Goal: Use online tool/utility: Utilize a website feature to perform a specific function

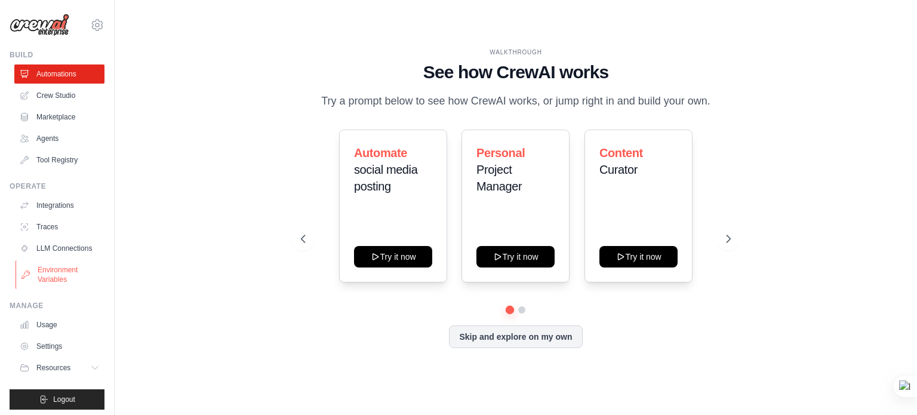
scroll to position [13, 0]
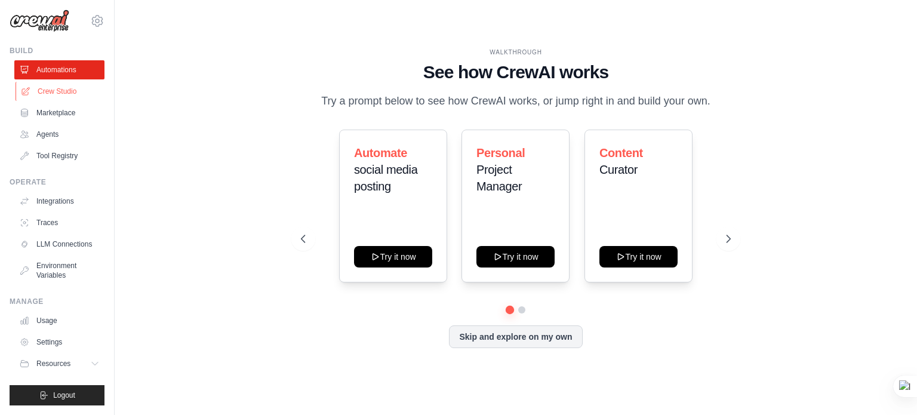
click at [55, 84] on link "Crew Studio" at bounding box center [61, 91] width 90 height 19
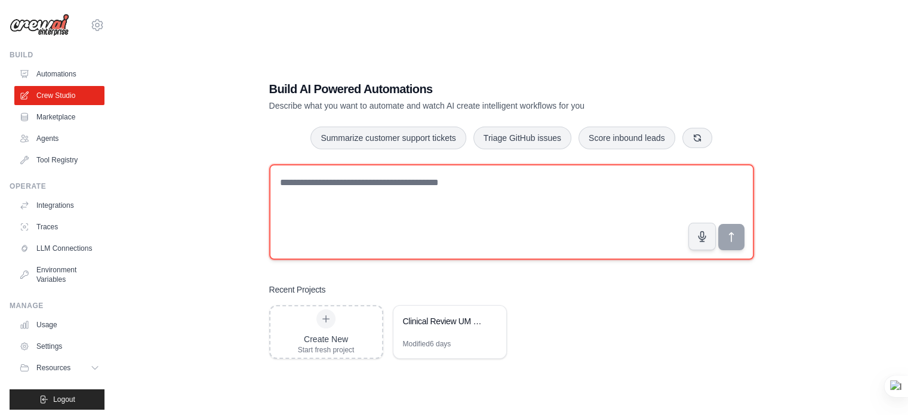
click at [328, 181] on textarea at bounding box center [511, 212] width 485 height 96
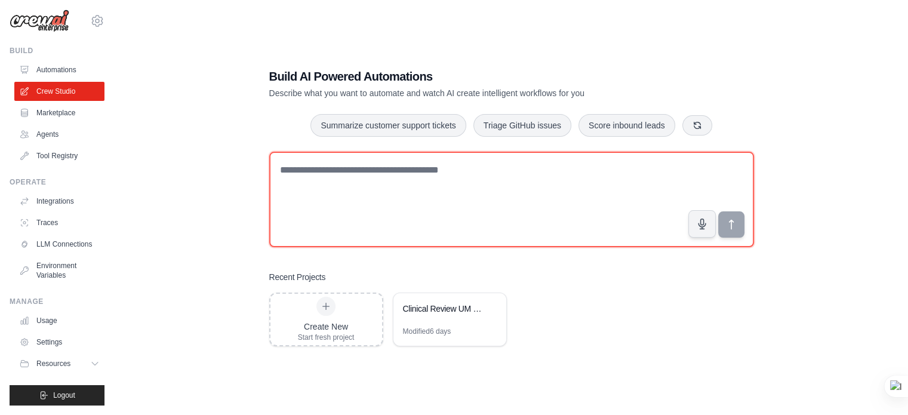
scroll to position [24, 0]
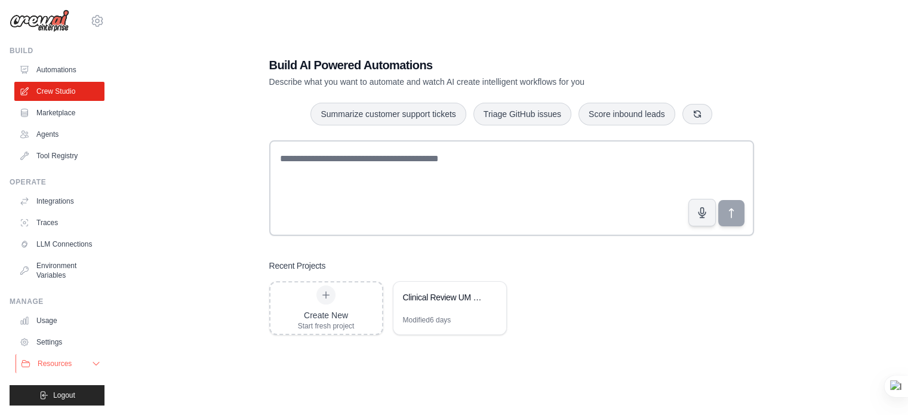
click at [91, 364] on icon at bounding box center [96, 364] width 10 height 10
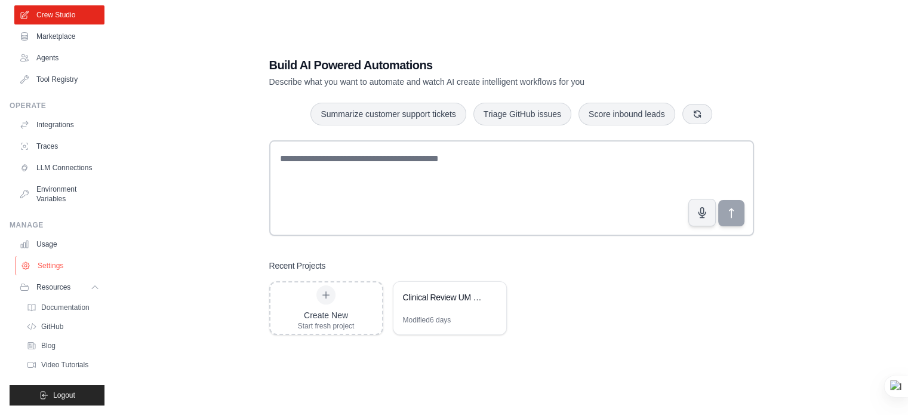
scroll to position [90, 0]
click at [93, 288] on icon at bounding box center [96, 287] width 6 height 3
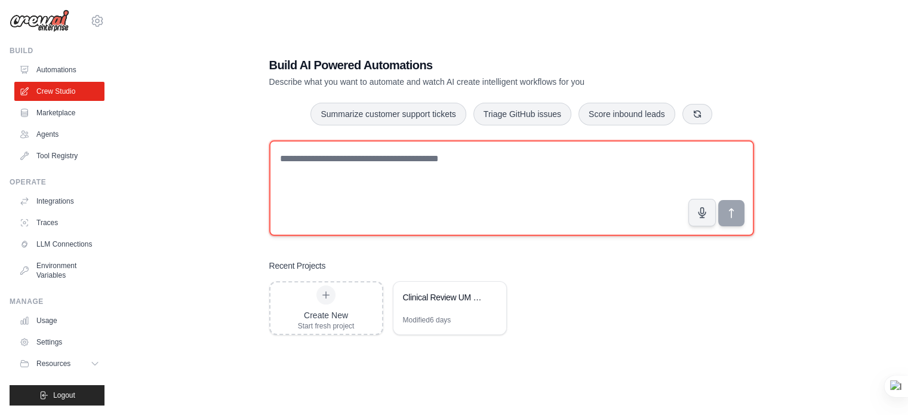
click at [356, 175] on textarea at bounding box center [511, 188] width 485 height 96
paste textarea "**********"
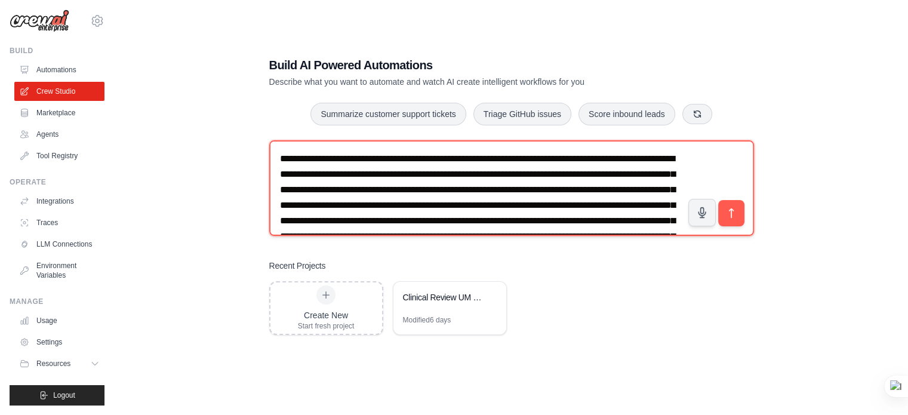
scroll to position [84, 0]
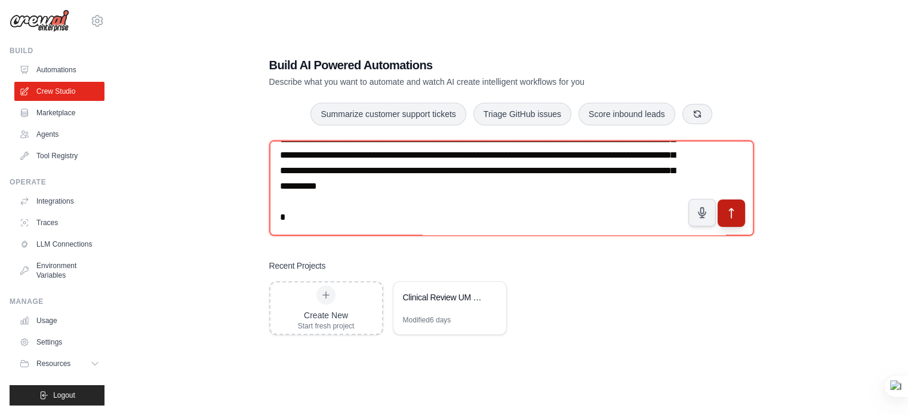
type textarea "**********"
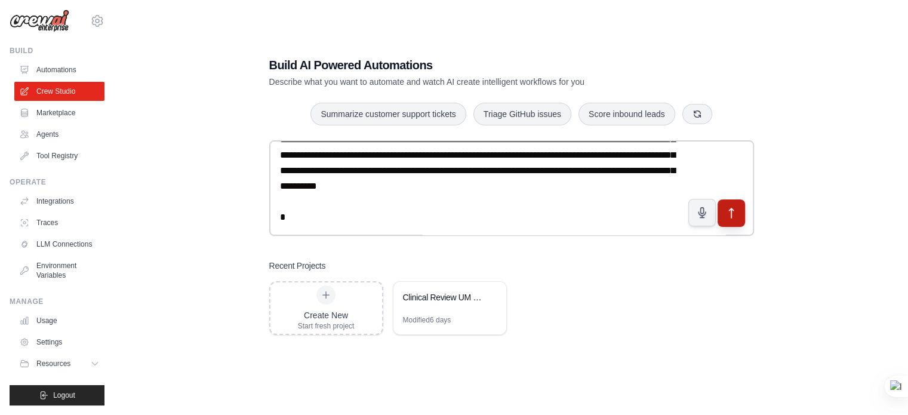
click at [731, 219] on icon "submit" at bounding box center [731, 213] width 13 height 13
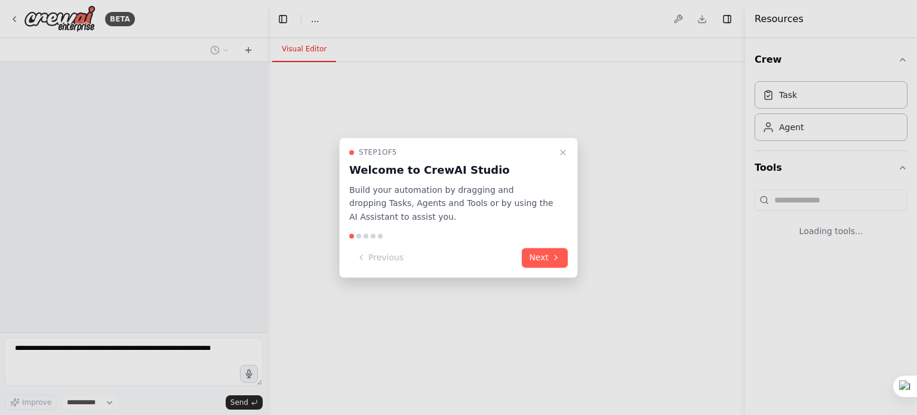
select select "****"
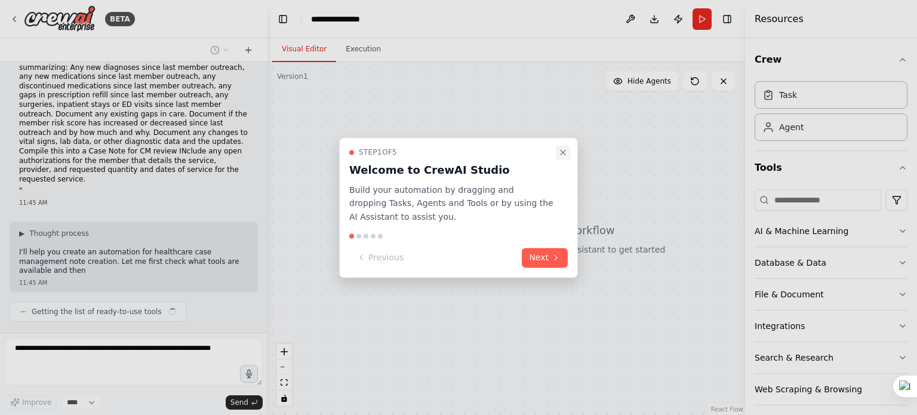
scroll to position [32, 0]
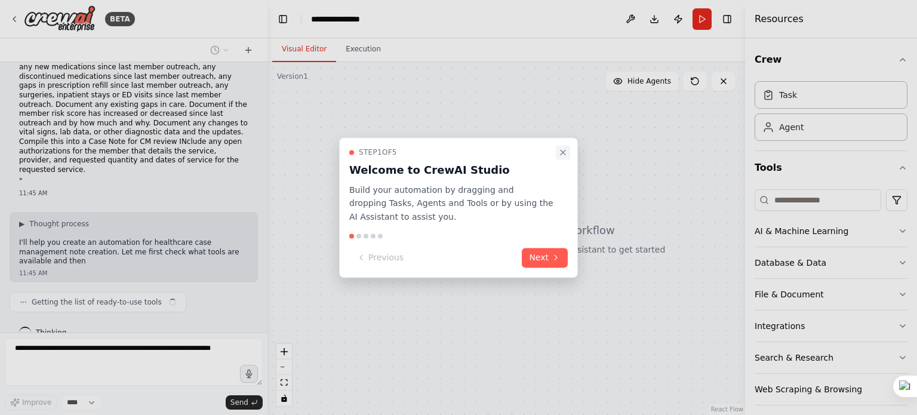
click at [566, 152] on icon "Close walkthrough" at bounding box center [563, 153] width 10 height 10
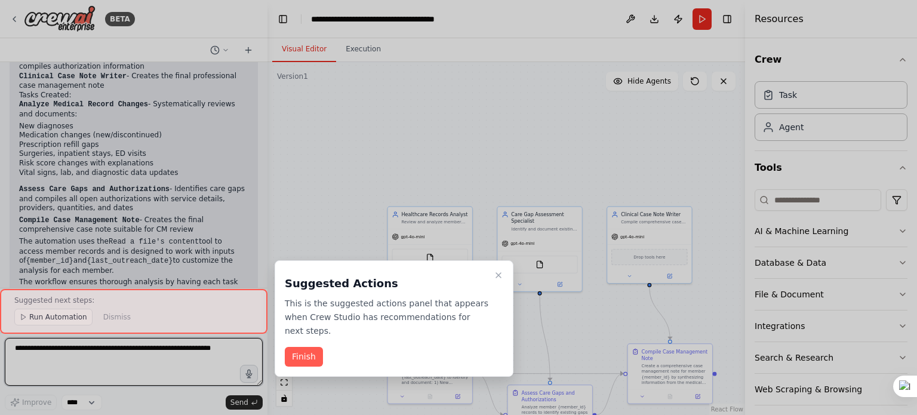
scroll to position [1247, 0]
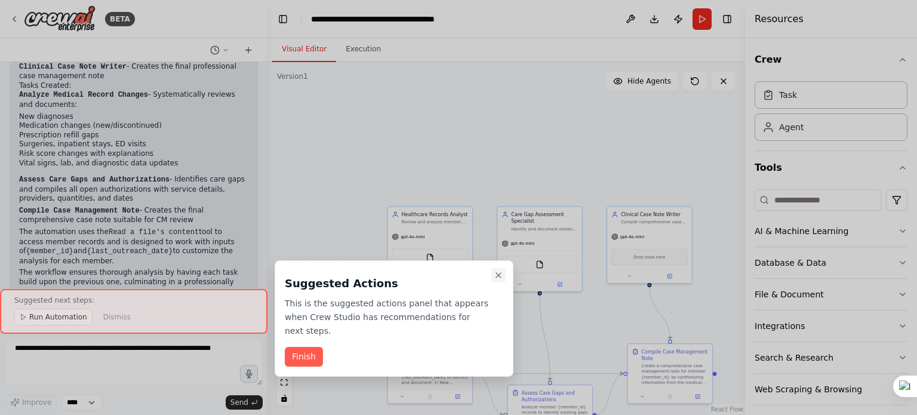
click at [504, 279] on button "Close walkthrough" at bounding box center [499, 275] width 14 height 14
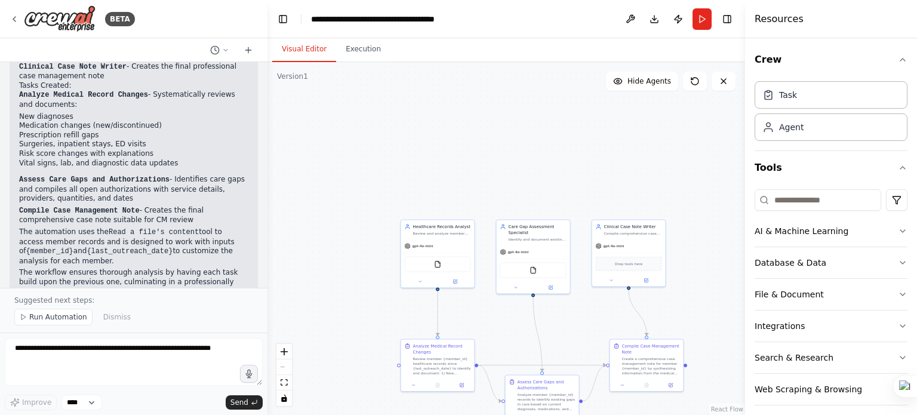
drag, startPoint x: 481, startPoint y: 309, endPoint x: 444, endPoint y: 226, distance: 91.5
click at [450, 245] on div ".deletable-edge-delete-btn { width: 20px; height: 20px; border: 0px solid #ffff…" at bounding box center [507, 238] width 478 height 353
click at [428, 238] on div "gpt-4o-mini FileReadTool" at bounding box center [437, 262] width 73 height 48
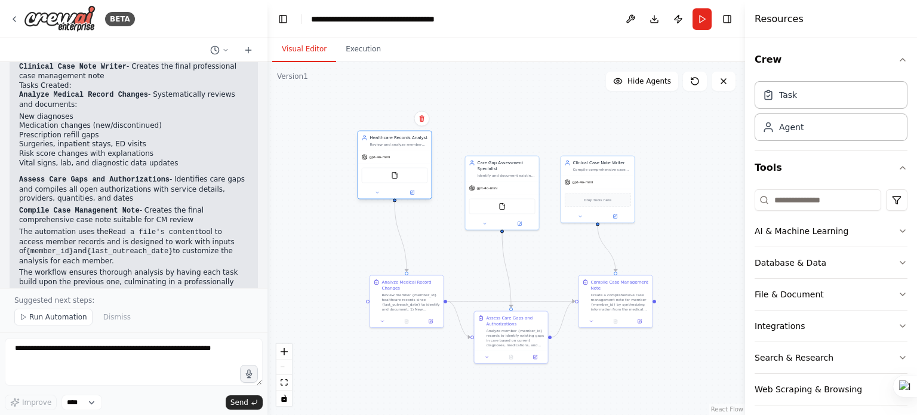
click at [427, 171] on div "FileReadTool" at bounding box center [395, 176] width 66 height 16
click at [452, 247] on div ".deletable-edge-delete-btn { width: 20px; height: 20px; border: 0px solid #ffff…" at bounding box center [507, 238] width 478 height 353
click at [441, 232] on div ".deletable-edge-delete-btn { width: 20px; height: 20px; border: 0px solid #ffff…" at bounding box center [507, 238] width 478 height 353
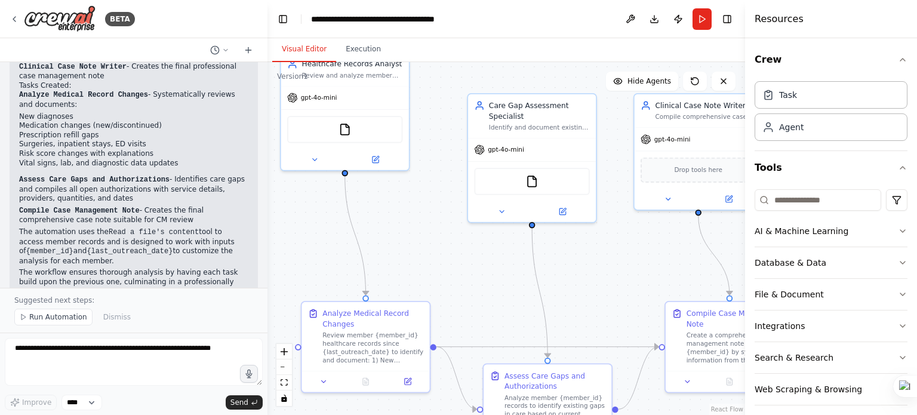
drag, startPoint x: 631, startPoint y: 268, endPoint x: 587, endPoint y: 259, distance: 44.6
click at [598, 262] on div ".deletable-edge-delete-btn { width: 20px; height: 20px; border: 0px solid #ffff…" at bounding box center [507, 238] width 478 height 353
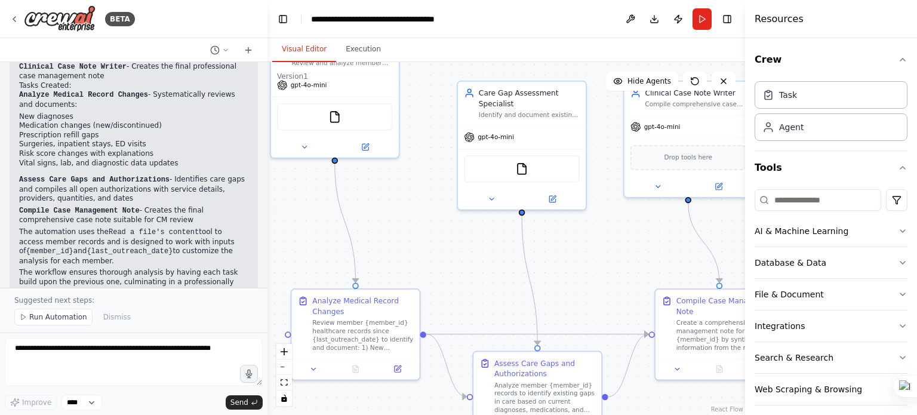
drag, startPoint x: 587, startPoint y: 259, endPoint x: 597, endPoint y: 251, distance: 12.8
click at [597, 251] on div ".deletable-edge-delete-btn { width: 20px; height: 20px; border: 0px solid #ffff…" at bounding box center [507, 238] width 478 height 353
